Goal: Find specific fact: Find specific page/section

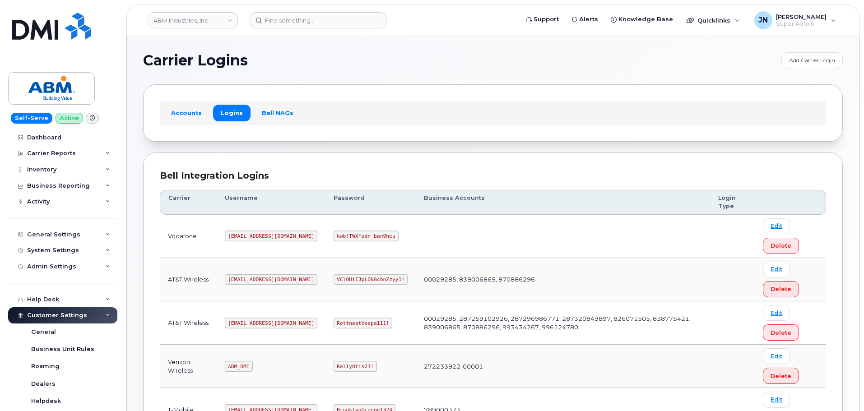
scroll to position [120, 0]
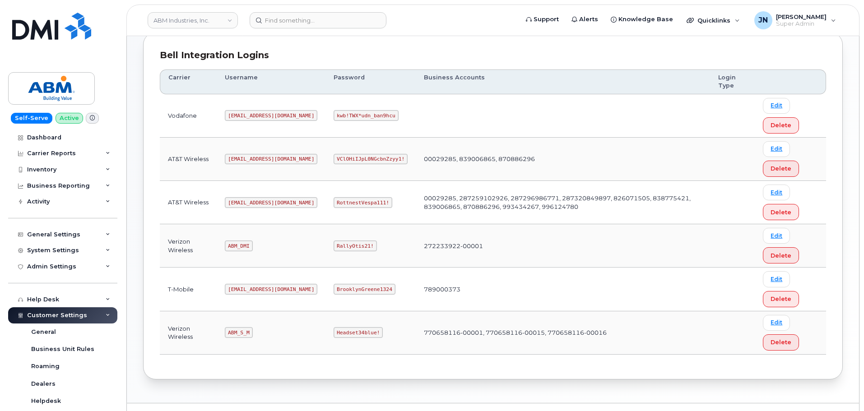
click at [244, 202] on code "[EMAIL_ADDRESS][DOMAIN_NAME]" at bounding box center [271, 202] width 92 height 11
copy code "[EMAIL_ADDRESS][DOMAIN_NAME]"
click at [333, 201] on code "RottnestVespa111!" at bounding box center [362, 202] width 59 height 11
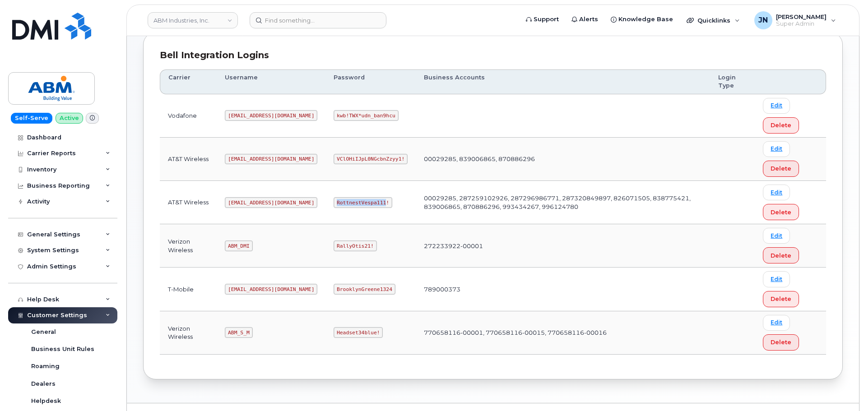
click at [333, 201] on code "RottnestVespa111!" at bounding box center [362, 202] width 59 height 11
copy code "RottnestVespa111!"
